Goal: Transaction & Acquisition: Book appointment/travel/reservation

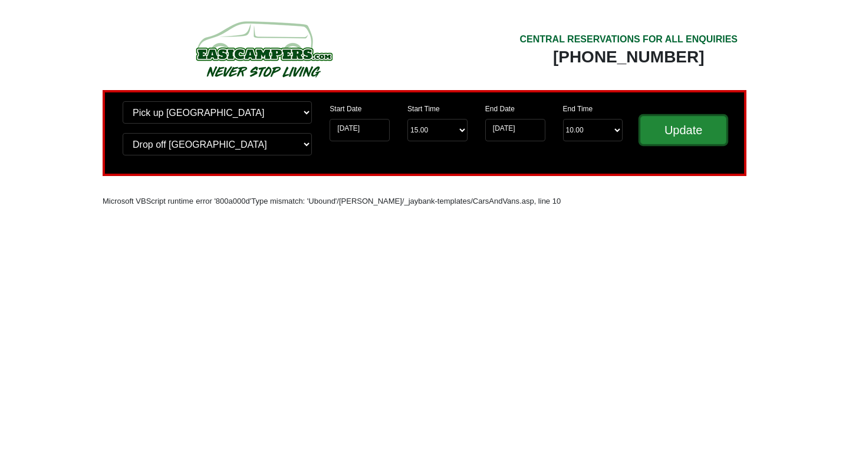
click at [707, 135] on input "Update" at bounding box center [683, 130] width 86 height 28
click at [238, 59] on img at bounding box center [263, 49] width 224 height 65
